Goal: Task Accomplishment & Management: Manage account settings

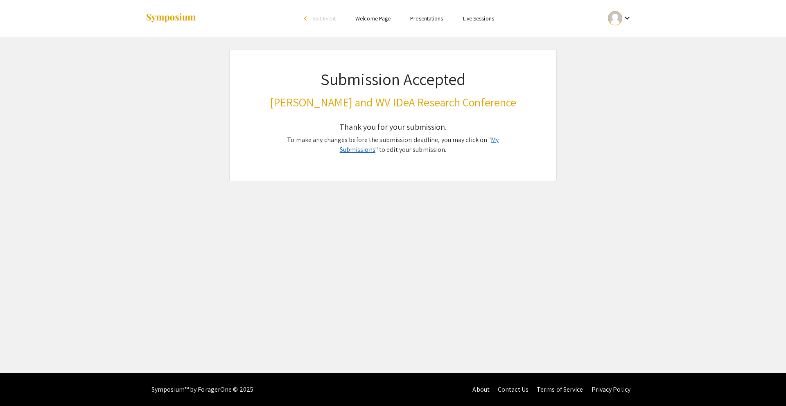
click at [482, 137] on link "My Submissions" at bounding box center [419, 145] width 159 height 18
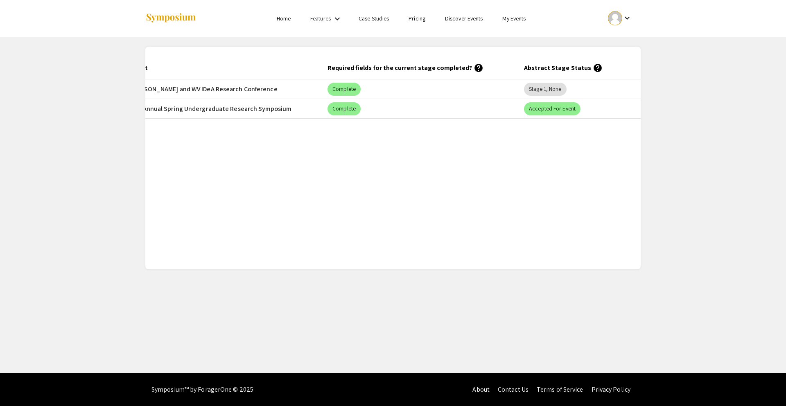
scroll to position [0, 338]
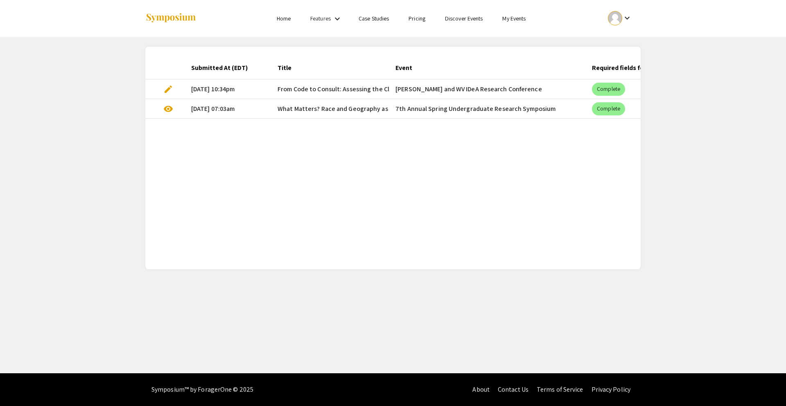
scroll to position [0, 153]
